Goal: Task Accomplishment & Management: Complete application form

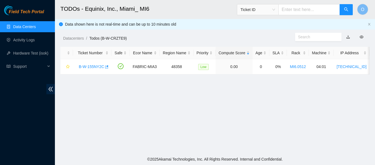
scroll to position [198, 0]
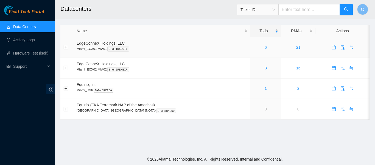
click at [265, 48] on link "6" at bounding box center [266, 47] width 2 height 4
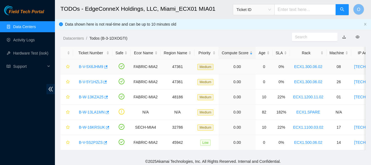
click at [98, 70] on div "B-V-5X6JHM9" at bounding box center [92, 66] width 33 height 9
click at [98, 66] on link "B-V-5X6JHM9" at bounding box center [91, 66] width 24 height 4
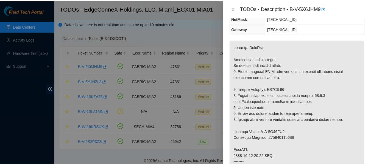
scroll to position [67, 0]
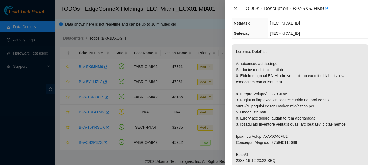
click at [234, 8] on icon "close" at bounding box center [236, 9] width 4 height 4
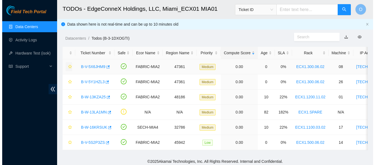
scroll to position [85, 0]
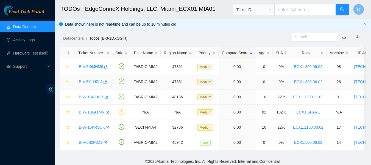
click at [93, 81] on link "B-V-5Y1HZL3" at bounding box center [91, 81] width 24 height 4
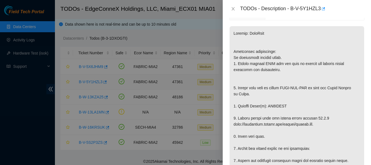
scroll to position [67, 0]
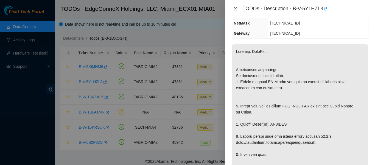
click at [236, 7] on icon "close" at bounding box center [236, 9] width 4 height 4
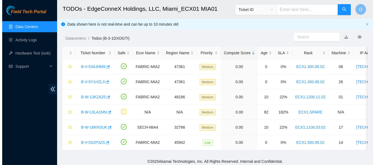
scroll to position [85, 0]
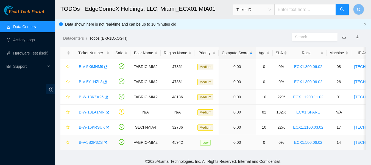
click at [92, 140] on link "B-V-5S2P3ZS" at bounding box center [91, 142] width 24 height 4
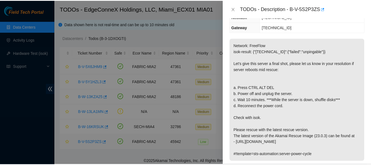
scroll to position [79, 0]
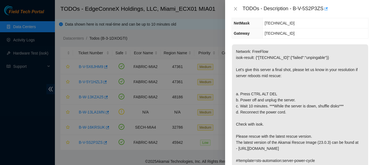
click at [89, 124] on div at bounding box center [187, 82] width 375 height 165
click at [236, 9] on icon "close" at bounding box center [235, 8] width 3 height 3
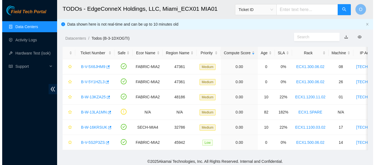
scroll to position [85, 0]
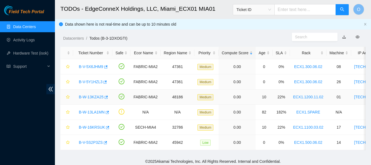
click at [93, 98] on link "B-W-13KZA25" at bounding box center [91, 97] width 25 height 4
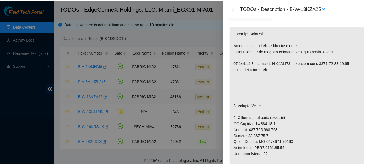
scroll to position [67, 0]
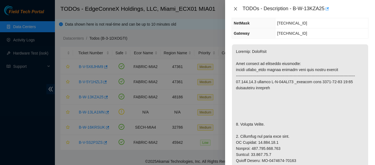
click at [235, 7] on icon "close" at bounding box center [236, 9] width 4 height 4
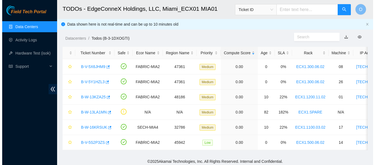
scroll to position [85, 0]
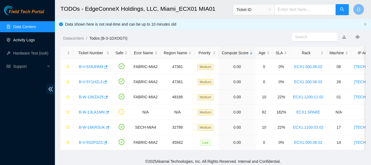
click at [26, 38] on link "Activity Logs" at bounding box center [24, 40] width 22 height 4
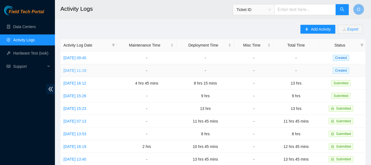
click at [85, 69] on link "[DATE] 11:19" at bounding box center [74, 70] width 23 height 4
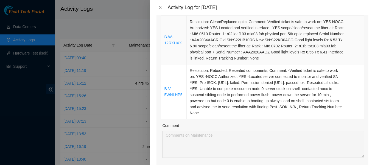
scroll to position [100, 0]
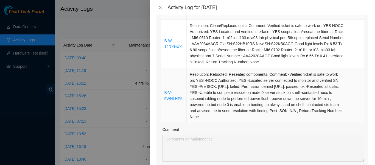
drag, startPoint x: 164, startPoint y: 19, endPoint x: 256, endPoint y: 118, distance: 135.3
click at [256, 118] on tbody "B-W-12RXHXX Resolution: Clean/Replaced optic, Comment: Verified ticket is safe …" at bounding box center [262, 71] width 203 height 103
copy tbody "B-W-12RXHXX Resolution: Clean/Replaced optic, Comment: Verified ticket is safe …"
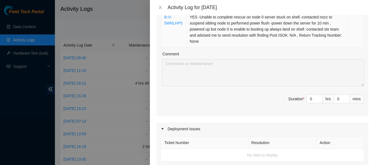
scroll to position [176, 0]
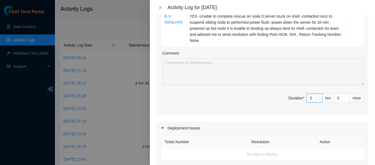
drag, startPoint x: 308, startPoint y: 96, endPoint x: 301, endPoint y: 96, distance: 6.4
click at [301, 96] on span "Duration * 0 hrs 0 mins" at bounding box center [262, 100] width 203 height 15
drag, startPoint x: 309, startPoint y: 98, endPoint x: 290, endPoint y: 98, distance: 19.0
click at [290, 98] on span "Duration * 0 hrs 0 mins" at bounding box center [262, 100] width 203 height 15
type input "9"
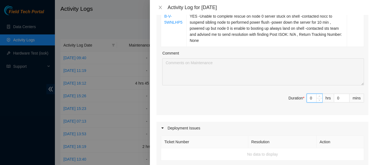
type input "9"
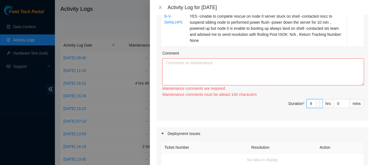
type input "9"
click at [235, 65] on textarea "Comment" at bounding box center [263, 71] width 202 height 27
paste textarea "B-W-12RXHXX Resolution: Clean/Replaced optic, Comment: Verified ticket is safe …"
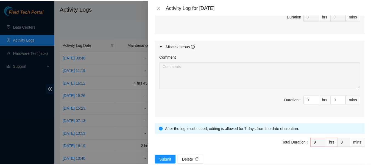
scroll to position [384, 0]
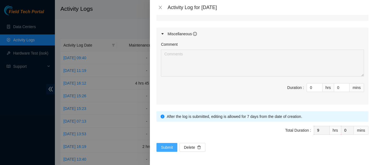
type textarea "B-W-12RXHXX Resolution: Clean/Replaced optic, Comment: Verified ticket is safe …"
click at [167, 148] on span "Submit" at bounding box center [167, 147] width 12 height 6
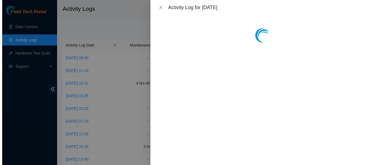
scroll to position [0, 0]
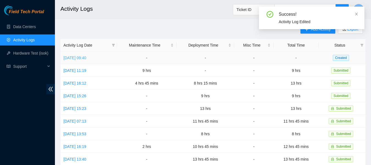
click at [81, 57] on link "[DATE] 09:40" at bounding box center [74, 58] width 23 height 4
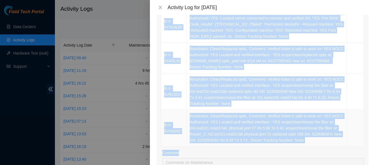
scroll to position [125, 0]
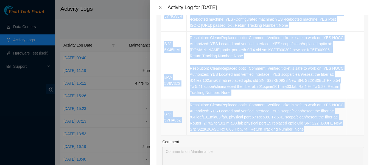
drag, startPoint x: 163, startPoint y: 54, endPoint x: 306, endPoint y: 134, distance: 163.7
click at [306, 134] on tbody "B-V-5Y7KW3R Resolution: Rebooted, Rescued, Comment: -Verified ticket is safe to…" at bounding box center [262, 65] width 203 height 140
copy tbody "B-V-5Y7KW3R Resolution: Rebooted, Rescued, Comment: -Verified ticket is safe to…"
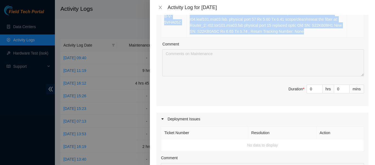
scroll to position [223, 0]
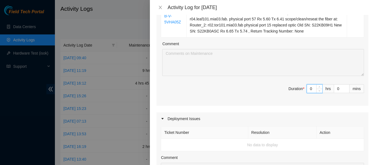
drag, startPoint x: 310, startPoint y: 89, endPoint x: 300, endPoint y: 87, distance: 10.4
click at [300, 87] on span "Duration * 0 hrs 0 mins" at bounding box center [262, 91] width 203 height 15
type input "8"
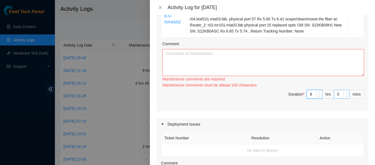
type input "8"
drag, startPoint x: 337, startPoint y: 94, endPoint x: 326, endPoint y: 92, distance: 10.7
click at [326, 92] on span "Duration * 8 hrs 0 mins" at bounding box center [262, 97] width 203 height 15
type input "3"
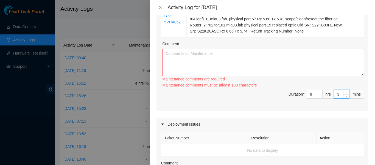
type input "30"
drag, startPoint x: 254, startPoint y: 68, endPoint x: 244, endPoint y: 56, distance: 16.1
click at [244, 56] on textarea "Comment" at bounding box center [263, 62] width 202 height 27
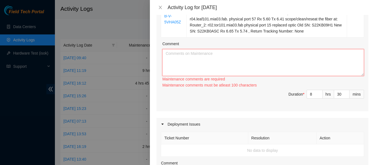
paste textarea "B-V-5Y7KW3R Resolution: Rebooted, Rescued, Comment: -Verified ticket is safe to…"
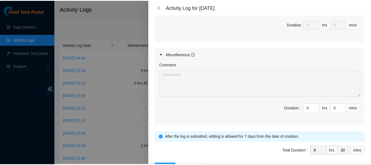
scroll to position [421, 0]
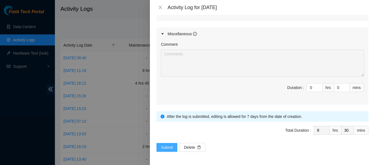
type textarea "B-V-5Y7KW3R Resolution: Rebooted, Rescued, Comment: -Verified ticket is safe to…"
click at [170, 147] on span "Submit" at bounding box center [167, 147] width 12 height 6
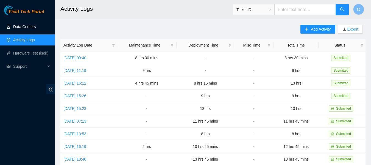
click at [24, 25] on link "Data Centers" at bounding box center [24, 26] width 23 height 4
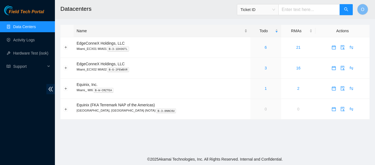
click at [141, 28] on div "Name" at bounding box center [162, 31] width 171 height 6
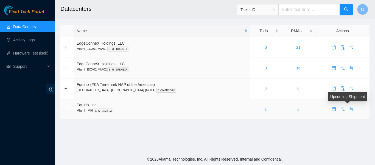
click at [350, 111] on icon "swap" at bounding box center [352, 109] width 4 height 4
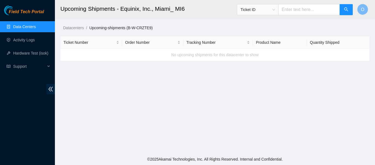
click at [275, 8] on span "Ticket ID" at bounding box center [258, 9] width 35 height 8
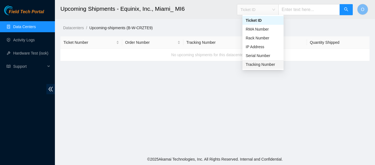
click at [259, 65] on div "Tracking Number" at bounding box center [263, 64] width 35 height 6
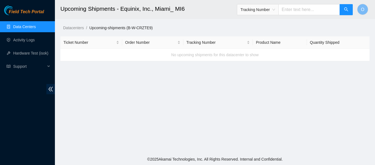
click at [298, 13] on input "text" at bounding box center [310, 9] width 62 height 11
type input "885057508830"
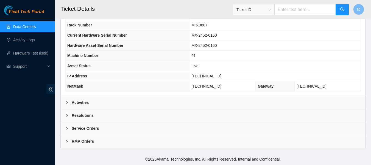
scroll to position [201, 0]
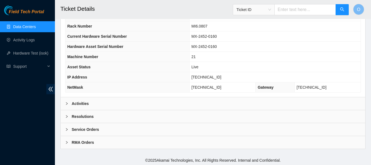
click at [84, 142] on b "RMA Orders" at bounding box center [83, 142] width 22 height 6
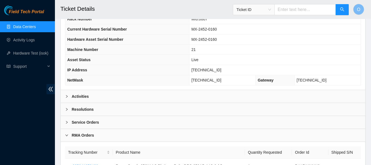
scroll to position [208, 0]
click at [81, 134] on b "RMA Orders" at bounding box center [83, 135] width 22 height 6
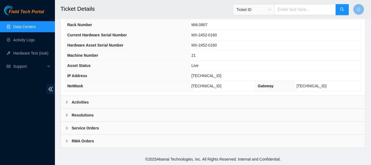
scroll to position [202, 0]
click at [85, 127] on b "Service Orders" at bounding box center [85, 128] width 27 height 6
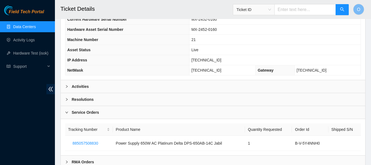
scroll to position [210, 0]
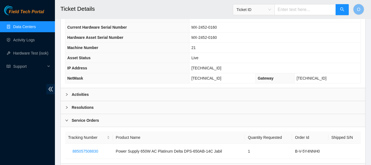
click at [82, 96] on b "Activities" at bounding box center [80, 94] width 17 height 6
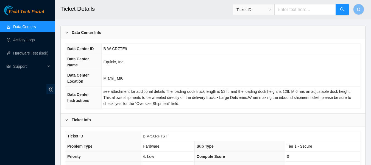
scroll to position [0, 0]
